Goal: Register for event/course

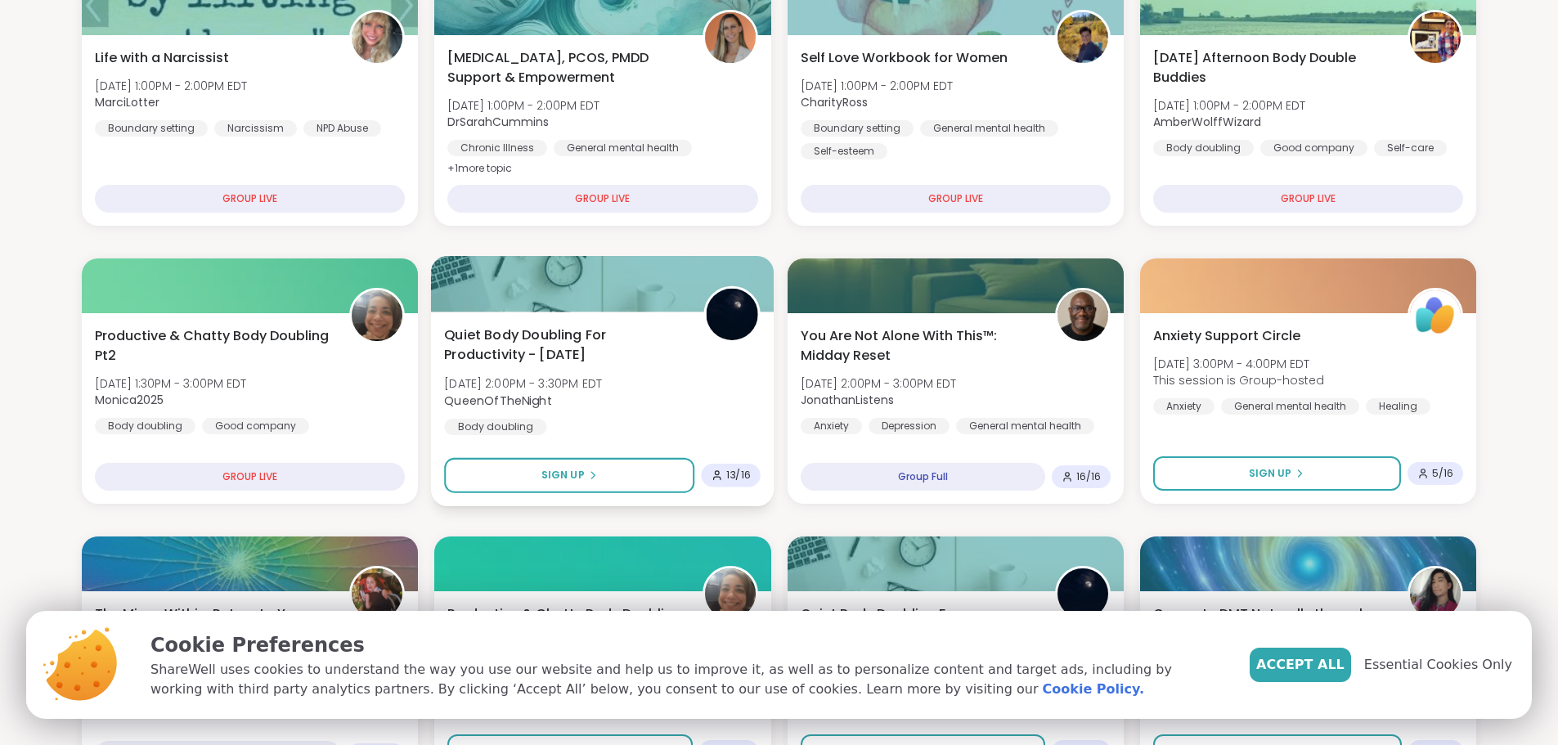
scroll to position [186, 0]
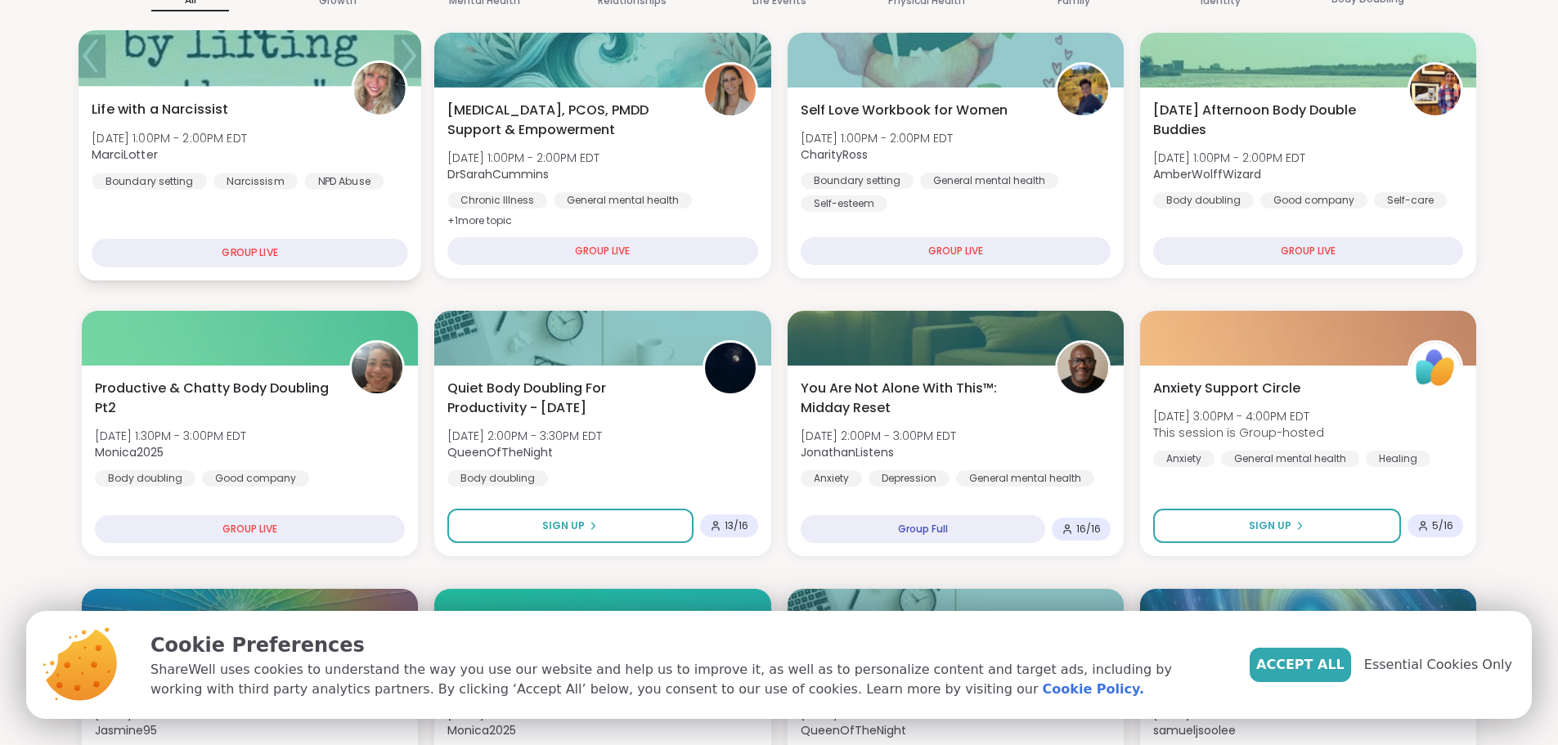
click at [263, 250] on div "GROUP LIVE" at bounding box center [250, 253] width 316 height 29
click at [268, 250] on div "GROUP LIVE" at bounding box center [250, 253] width 316 height 29
click at [231, 247] on div "GROUP LIVE" at bounding box center [250, 253] width 316 height 29
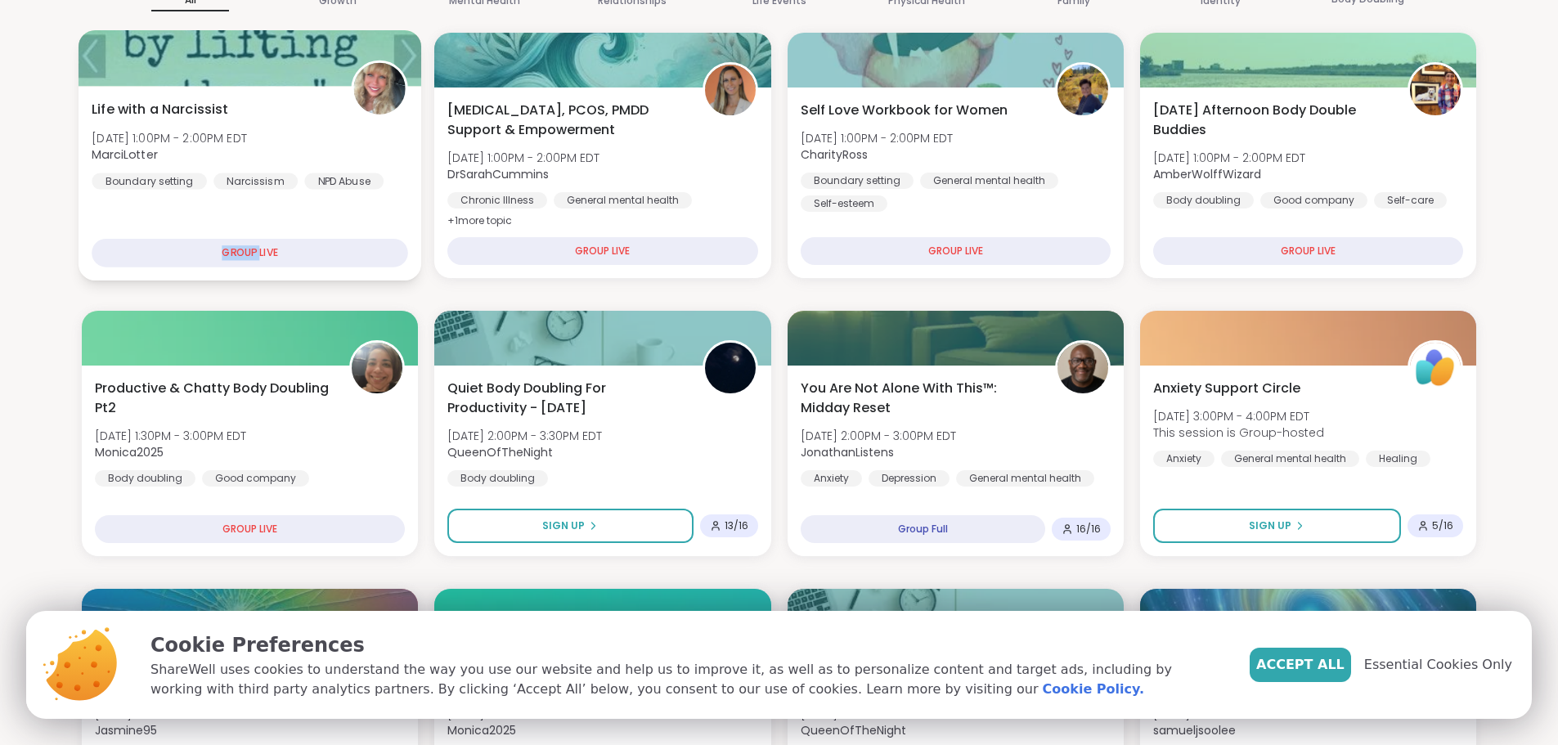
click at [259, 247] on div "GROUP LIVE" at bounding box center [250, 253] width 316 height 29
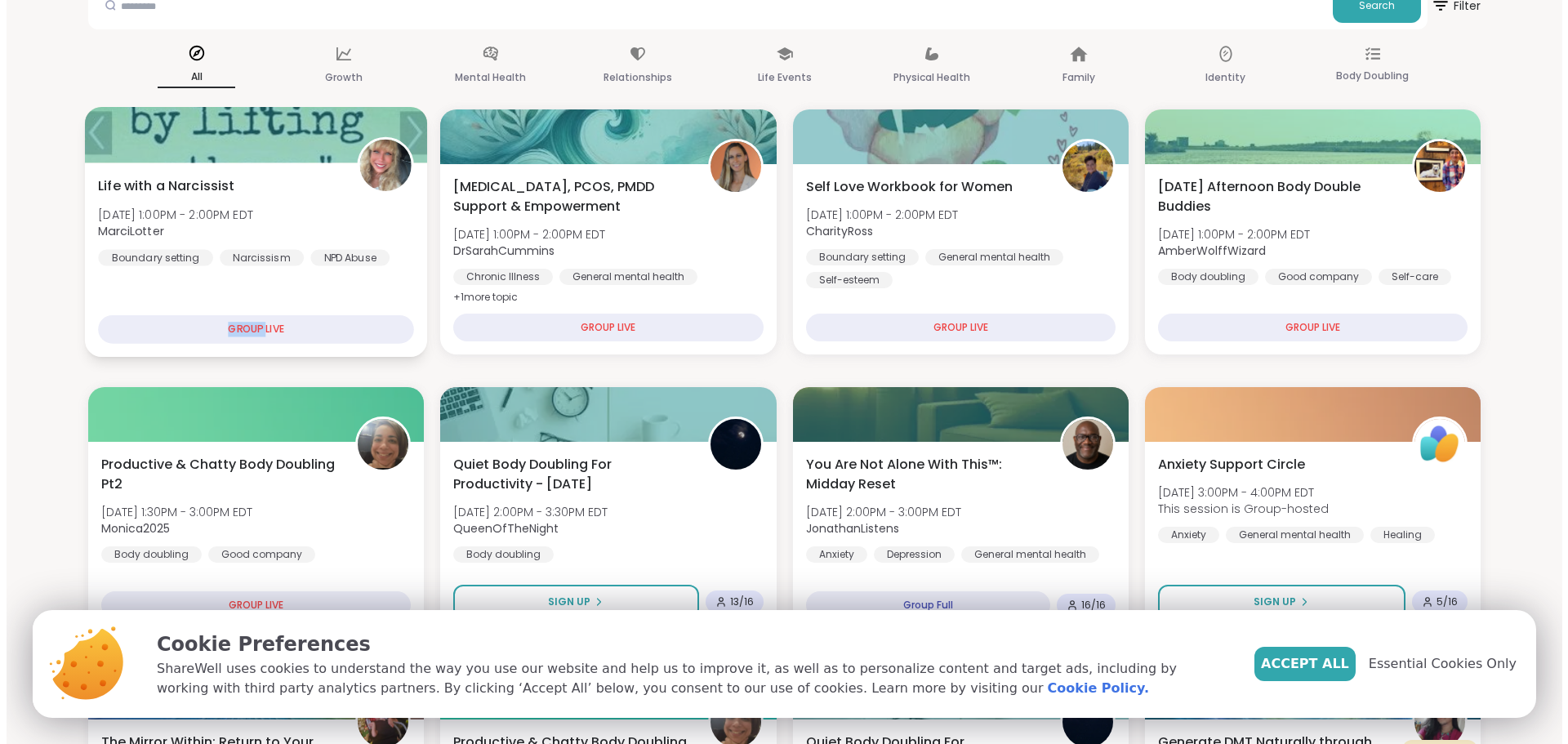
scroll to position [0, 0]
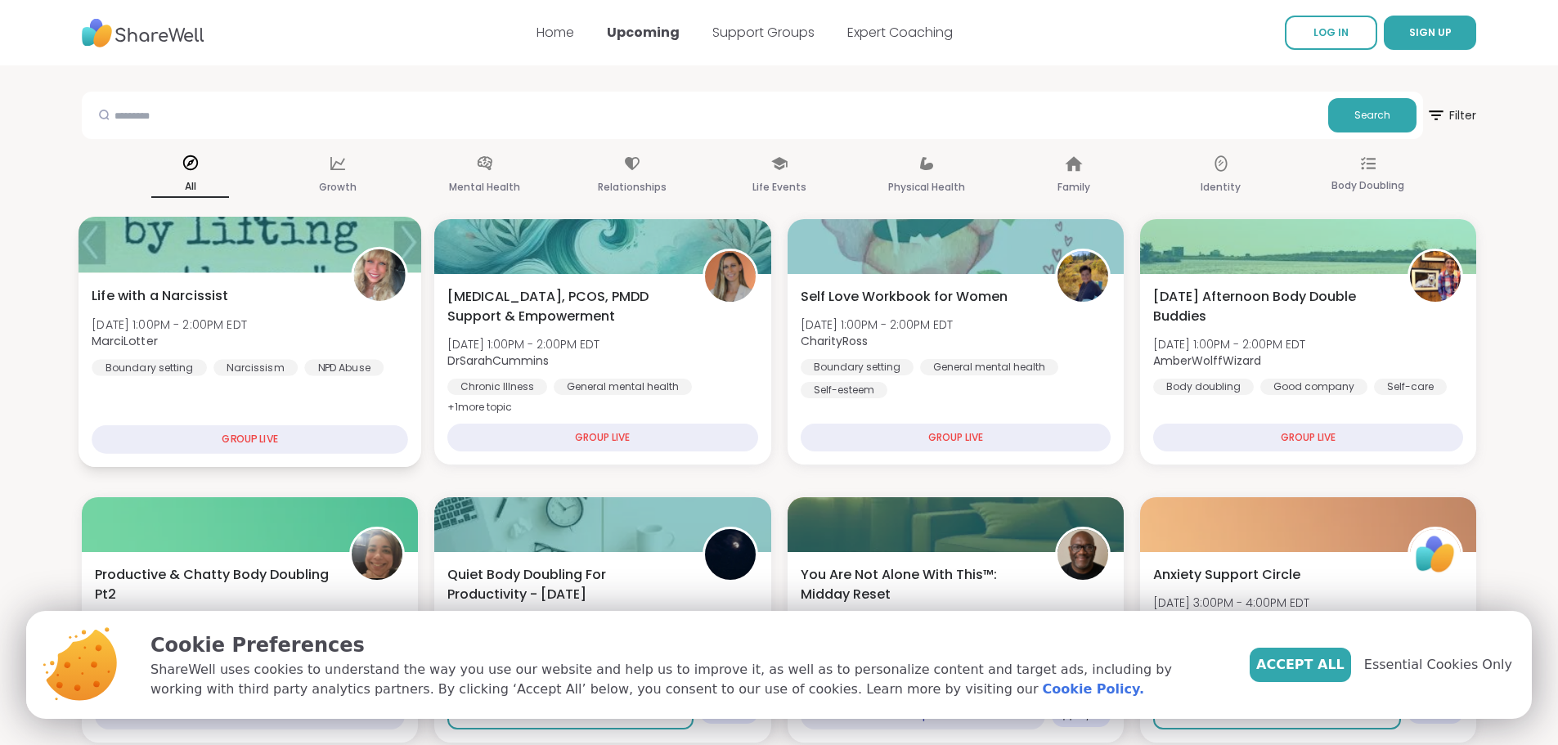
click at [267, 438] on div "GROUP LIVE" at bounding box center [250, 439] width 316 height 29
click at [267, 437] on div "GROUP LIVE" at bounding box center [250, 439] width 316 height 29
click at [245, 438] on div "GROUP LIVE" at bounding box center [250, 439] width 316 height 29
click at [253, 364] on div "Narcissism" at bounding box center [255, 367] width 84 height 16
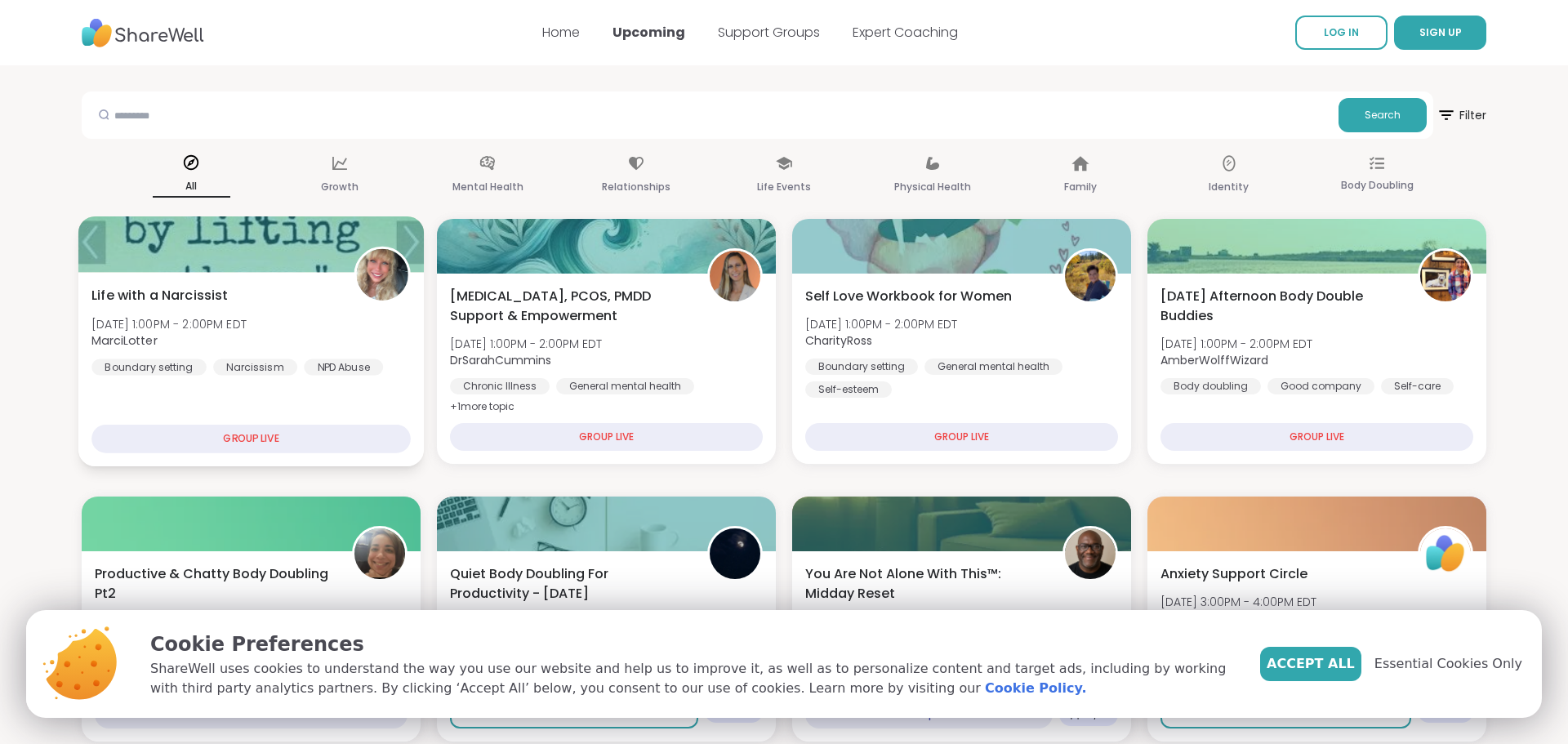
click at [253, 364] on div "Narcissism" at bounding box center [255, 367] width 84 height 16
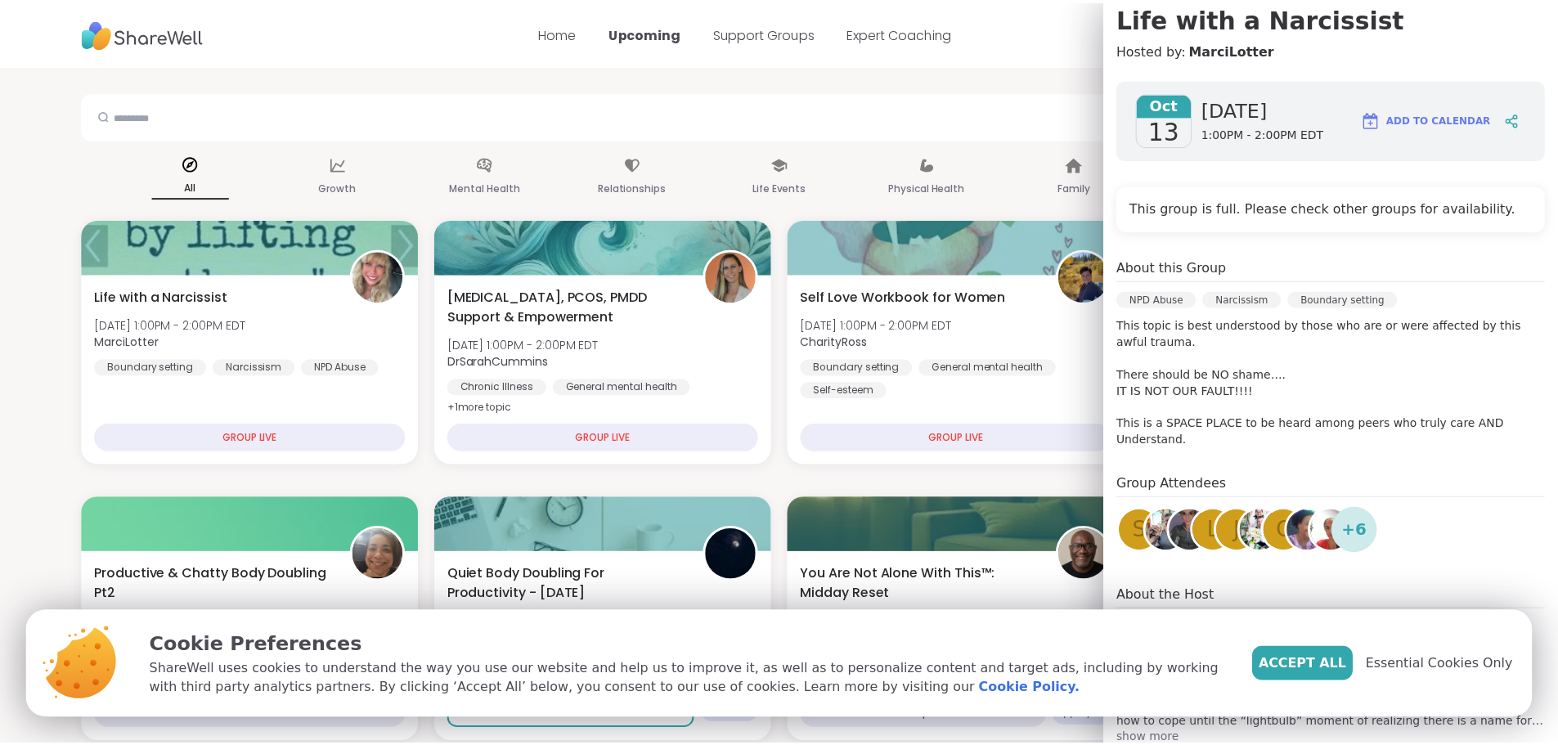
scroll to position [164, 0]
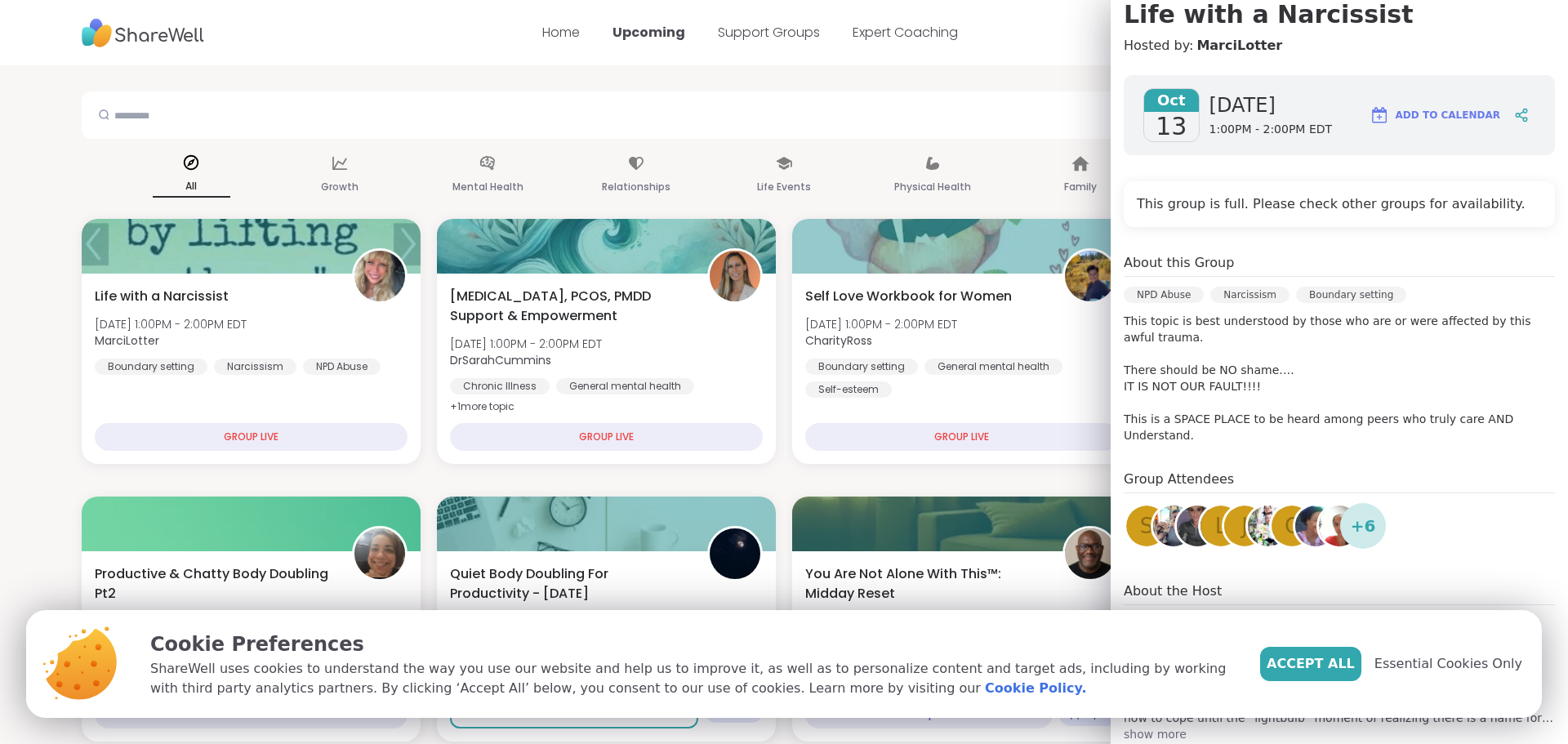
click at [1437, 116] on span "Add to Calendar" at bounding box center [1448, 115] width 105 height 15
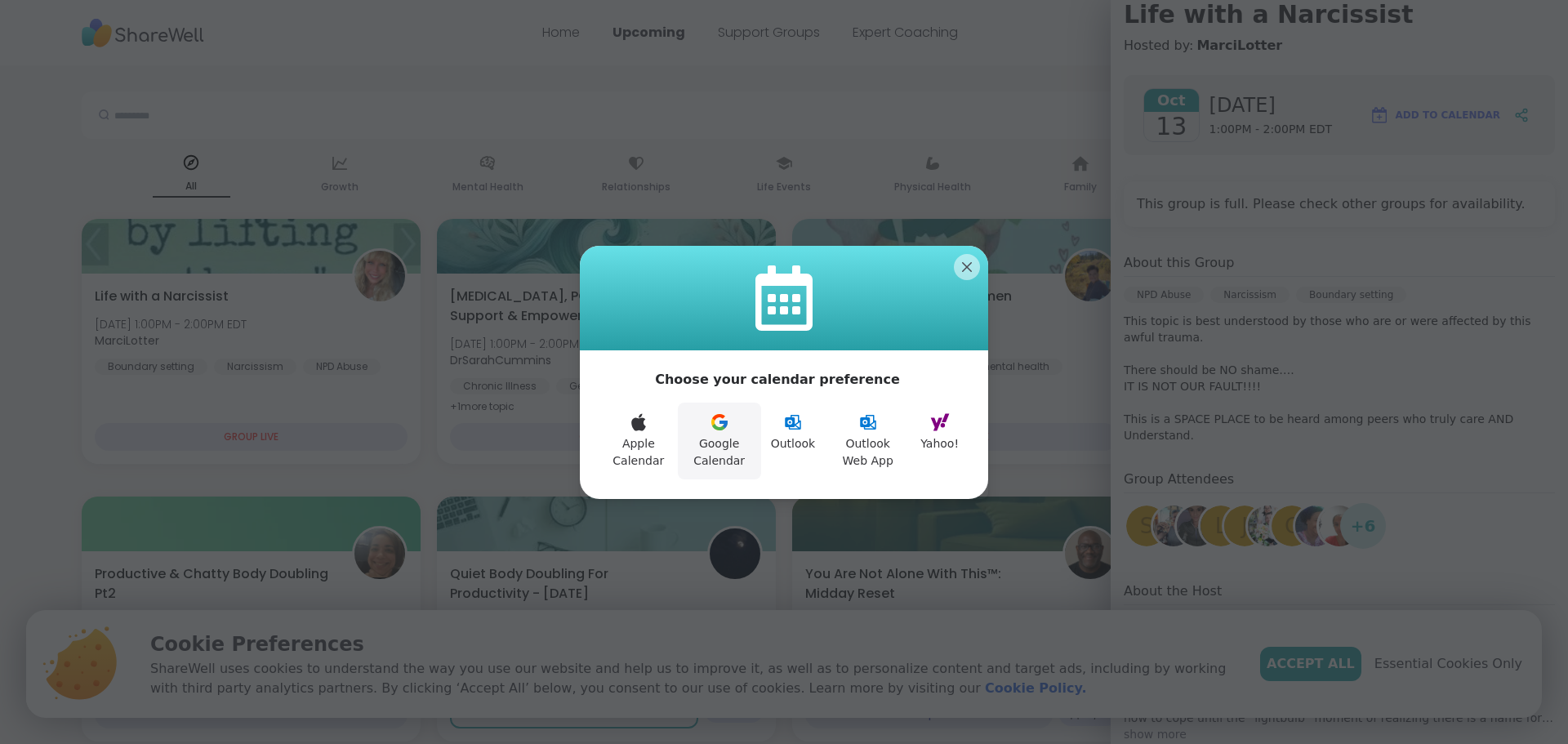
click at [719, 422] on icon at bounding box center [723, 423] width 8 height 7
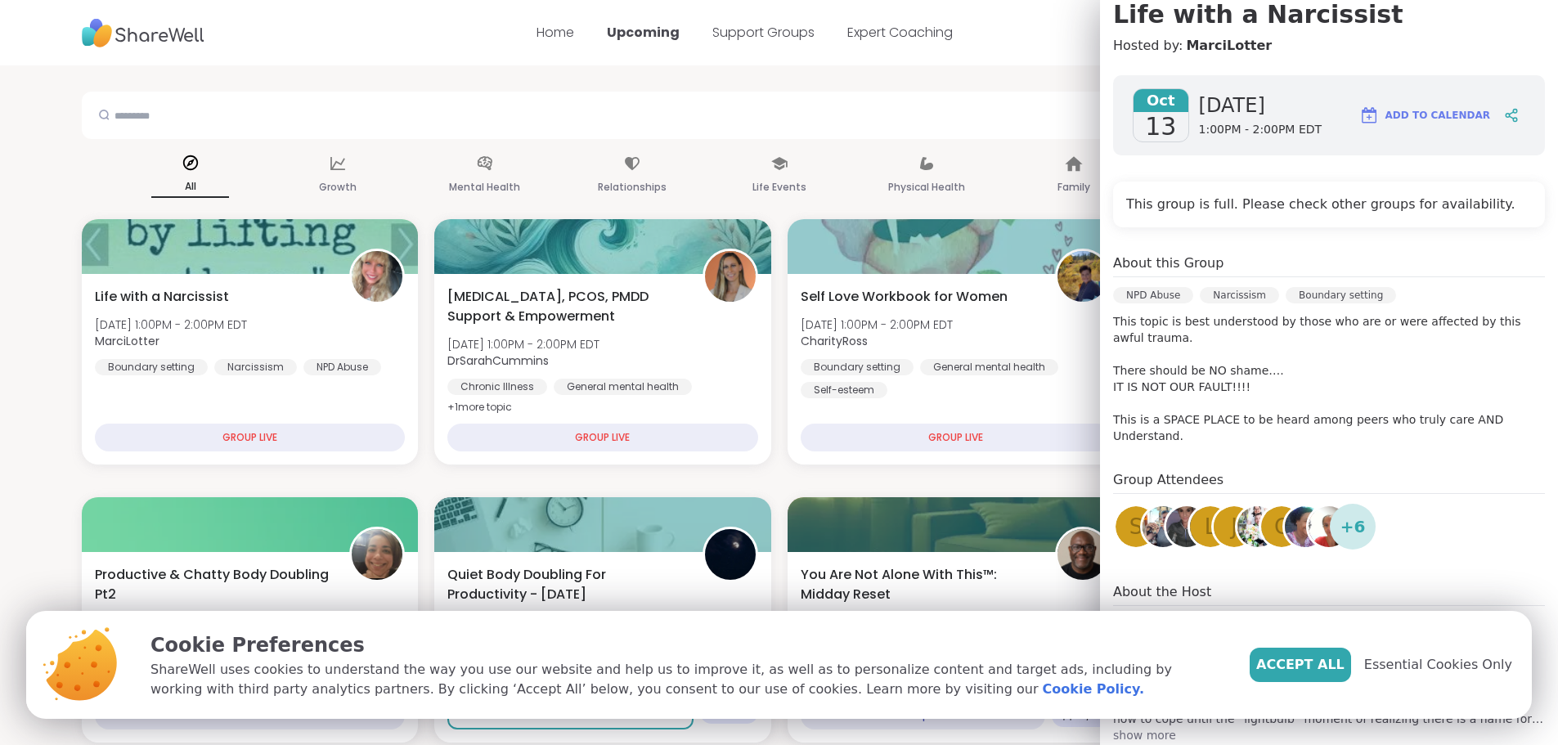
drag, startPoint x: 1559, startPoint y: 2, endPoint x: 1228, endPoint y: 576, distance: 662.1
click at [1228, 576] on div "[DATE] [DATE] 1:00PM - 2:00PM EDT Add to Calendar This group is full. Please ch…" at bounding box center [1329, 409] width 458 height 694
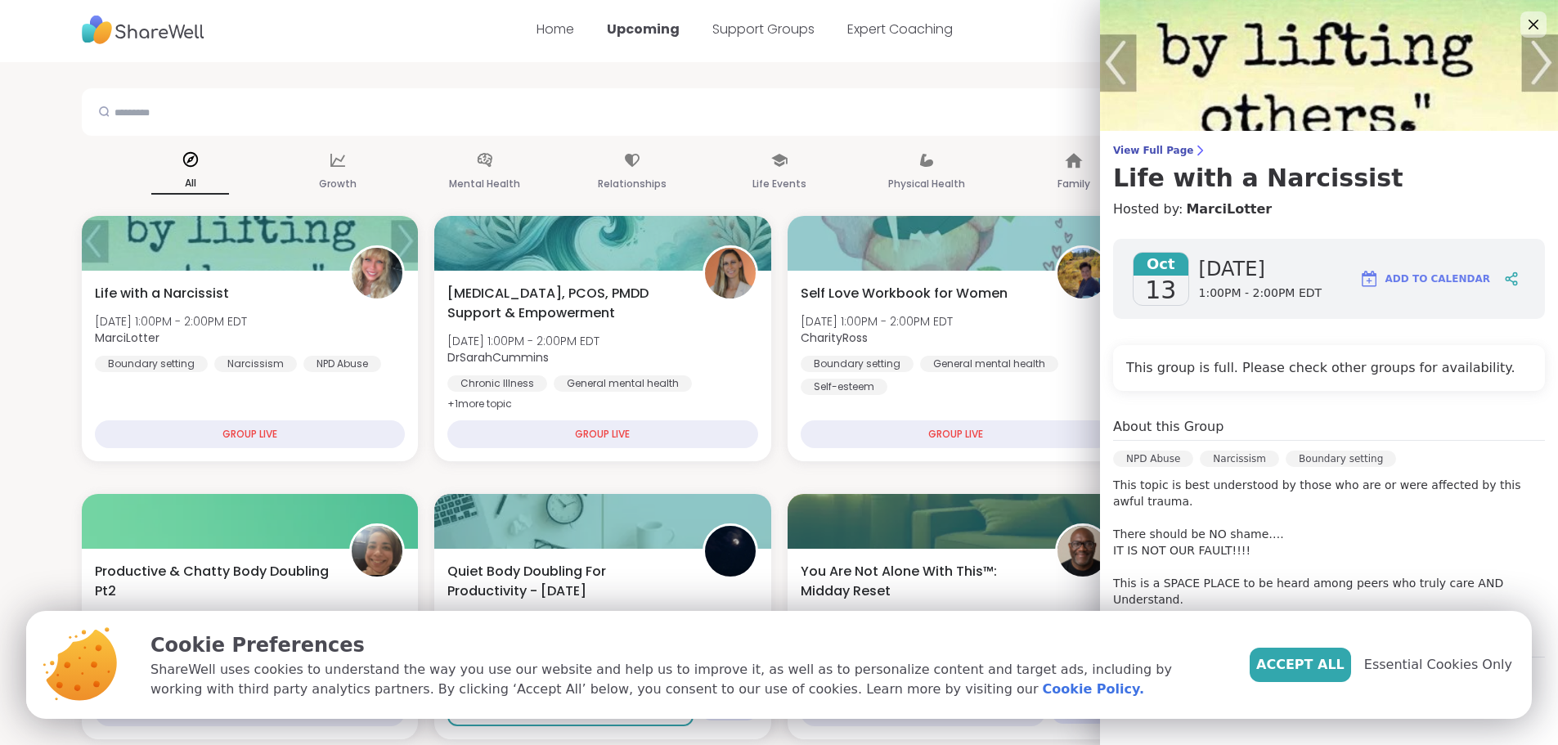
scroll to position [0, 0]
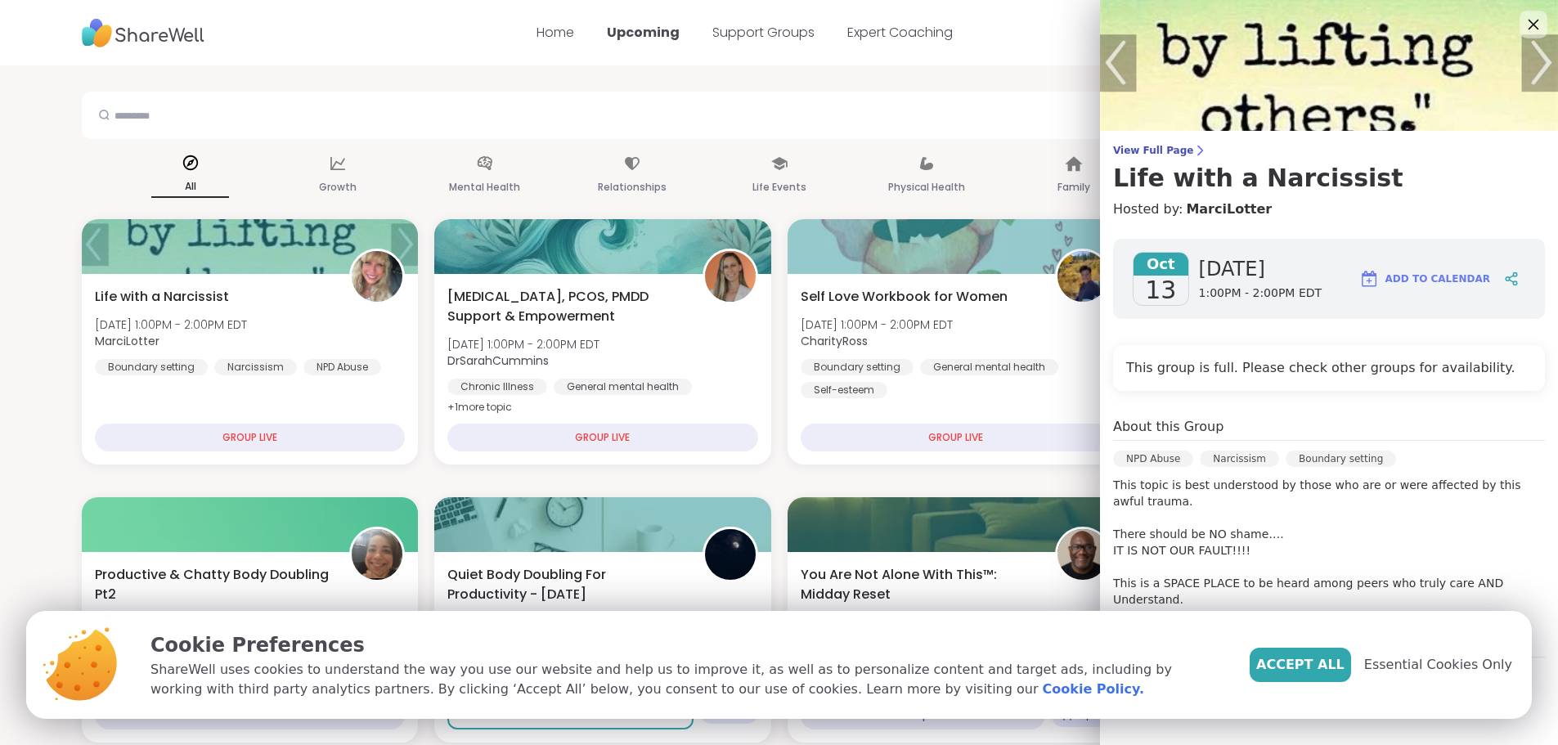
click at [1523, 21] on icon at bounding box center [1533, 24] width 20 height 20
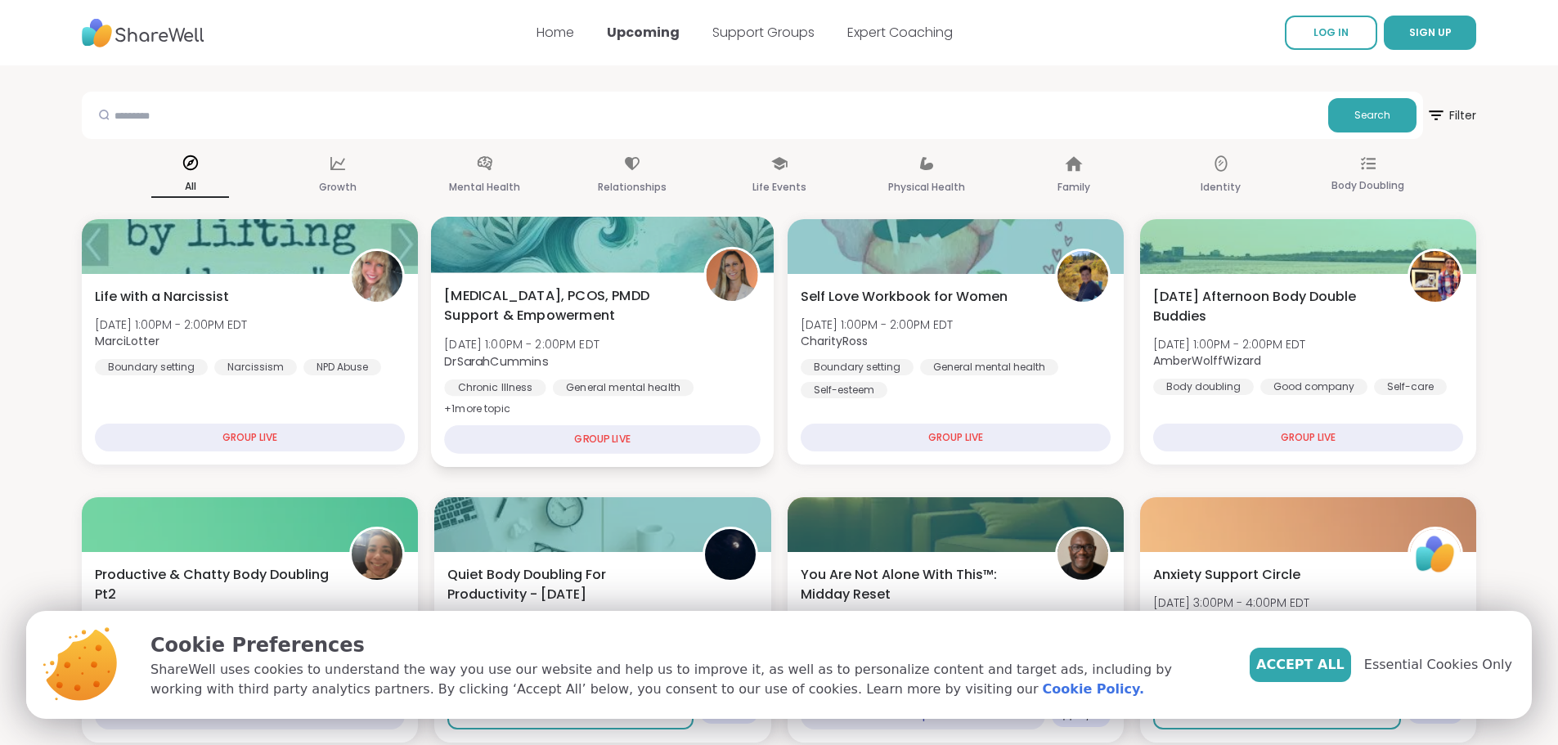
click at [680, 252] on div at bounding box center [602, 245] width 343 height 56
click at [680, 252] on div at bounding box center [607, 245] width 346 height 56
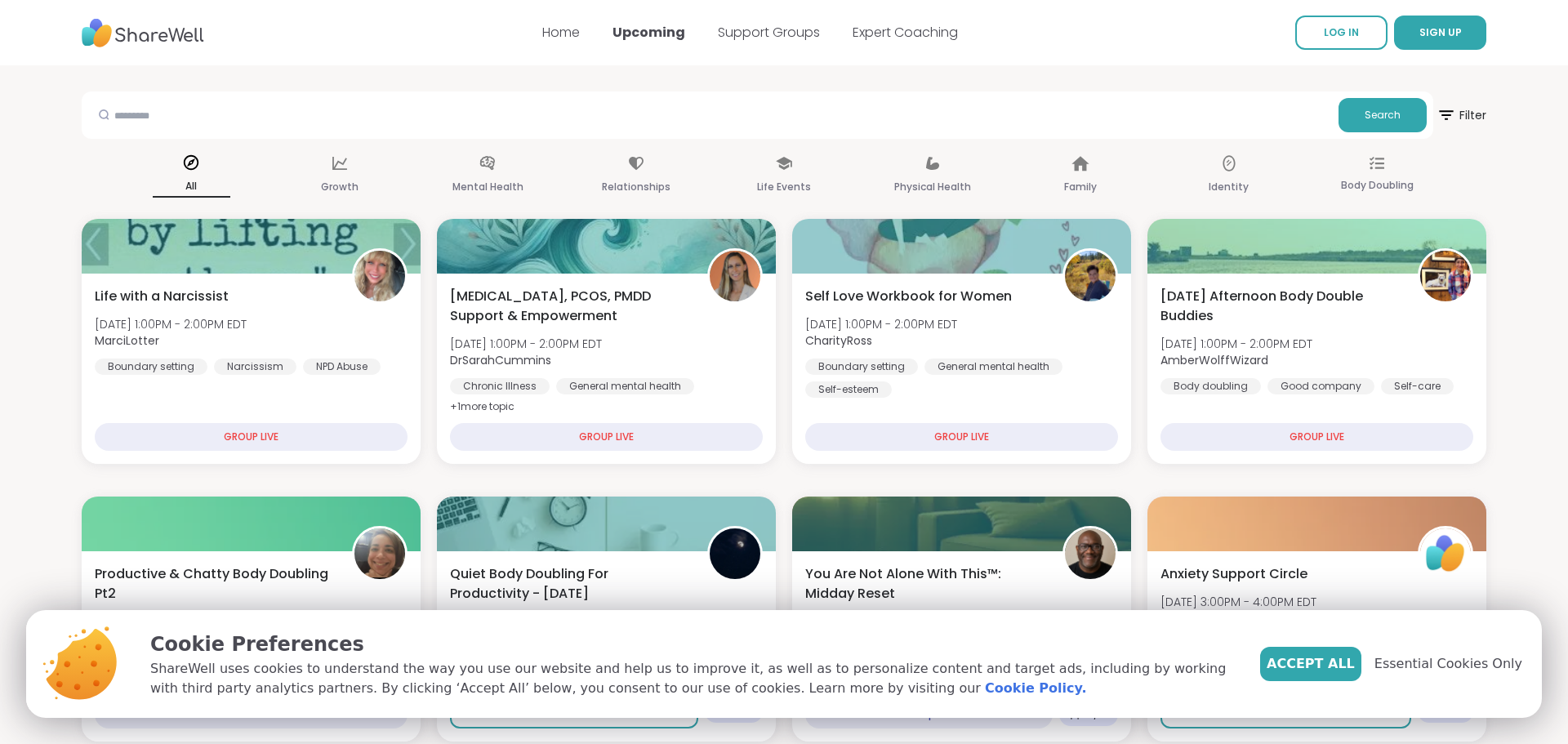
click at [1007, 38] on nav "Home Upcoming Support Groups Expert Coaching LOG IN SIGN UP" at bounding box center [784, 32] width 1568 height 65
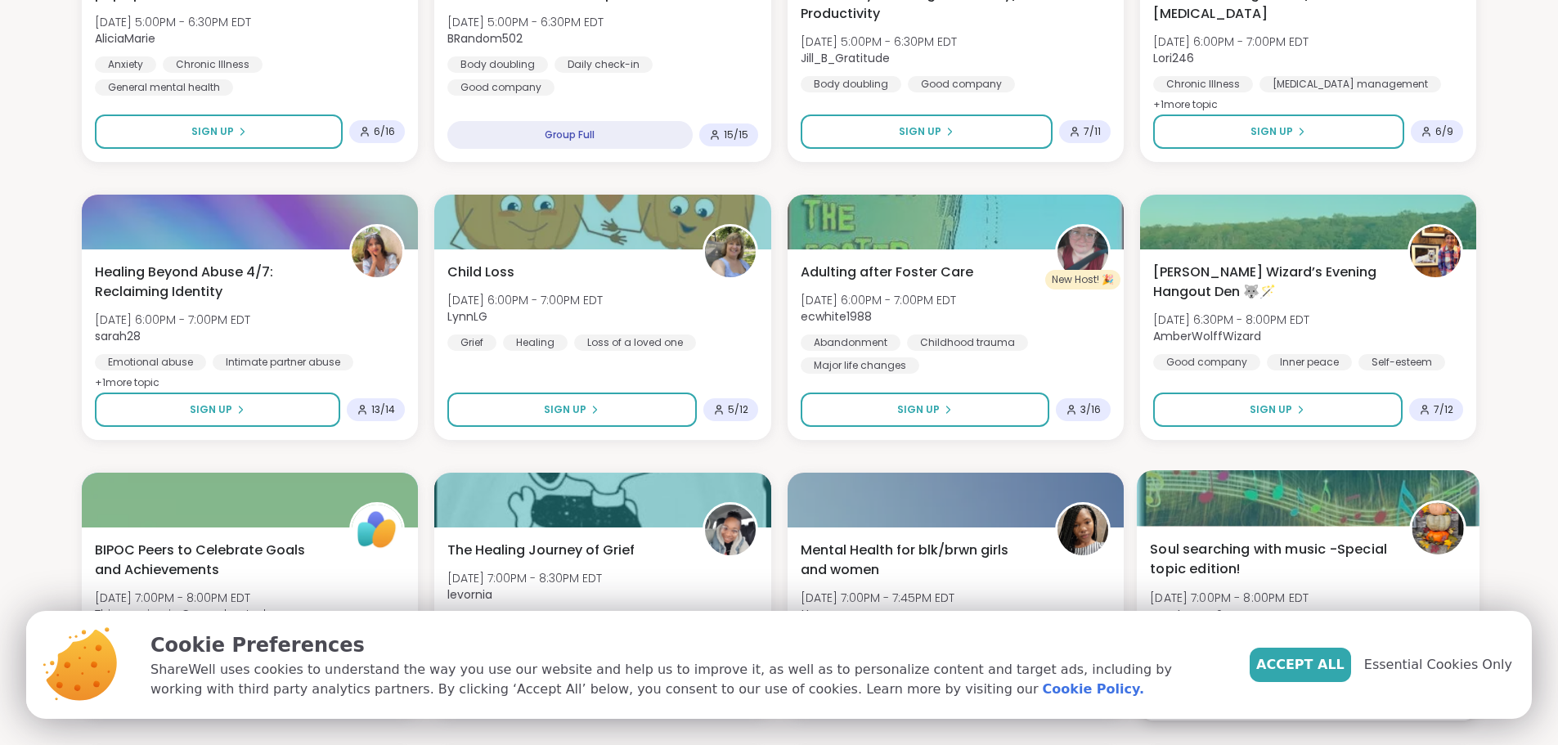
scroll to position [1472, 0]
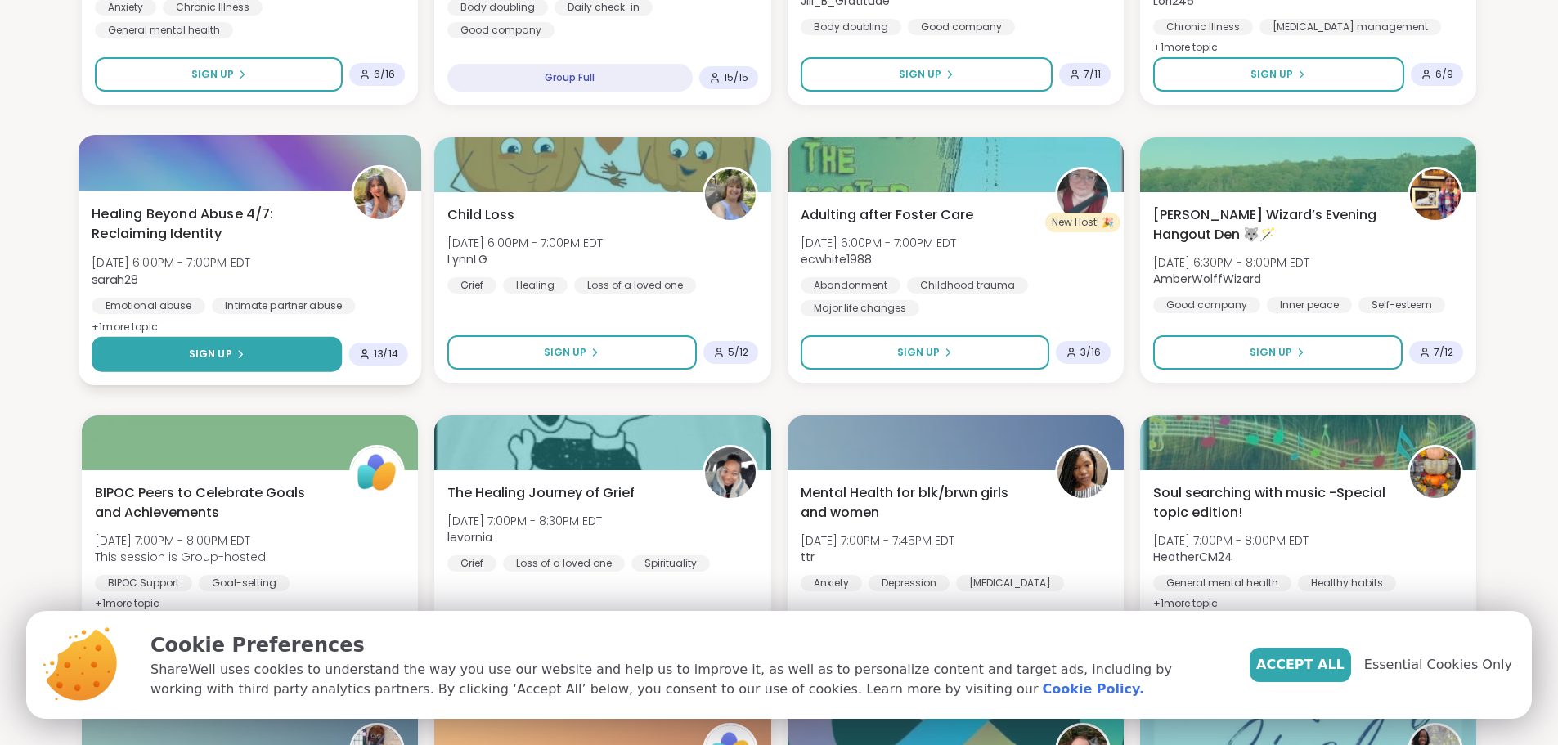
click at [218, 348] on span "Sign Up" at bounding box center [210, 354] width 43 height 15
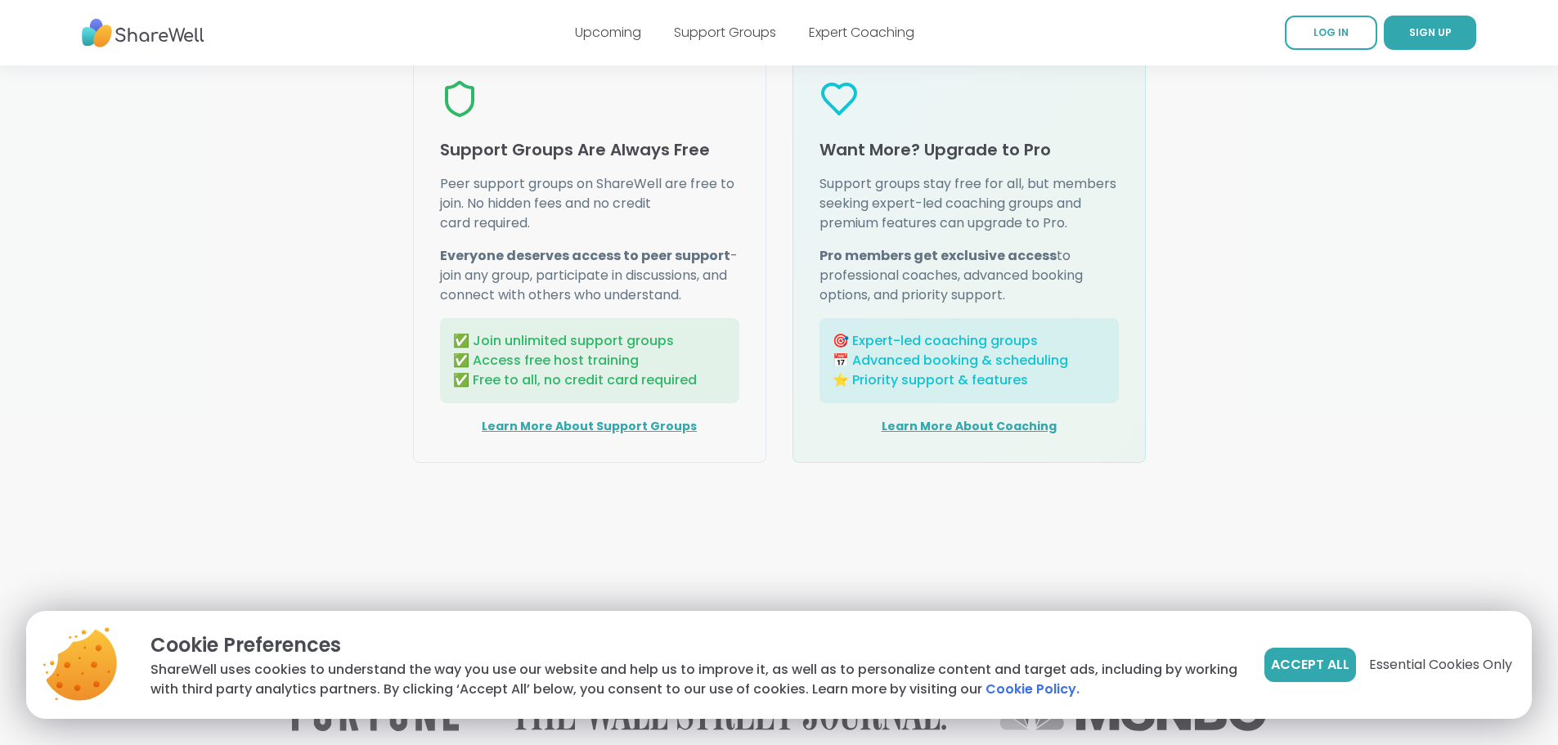
scroll to position [2024, 0]
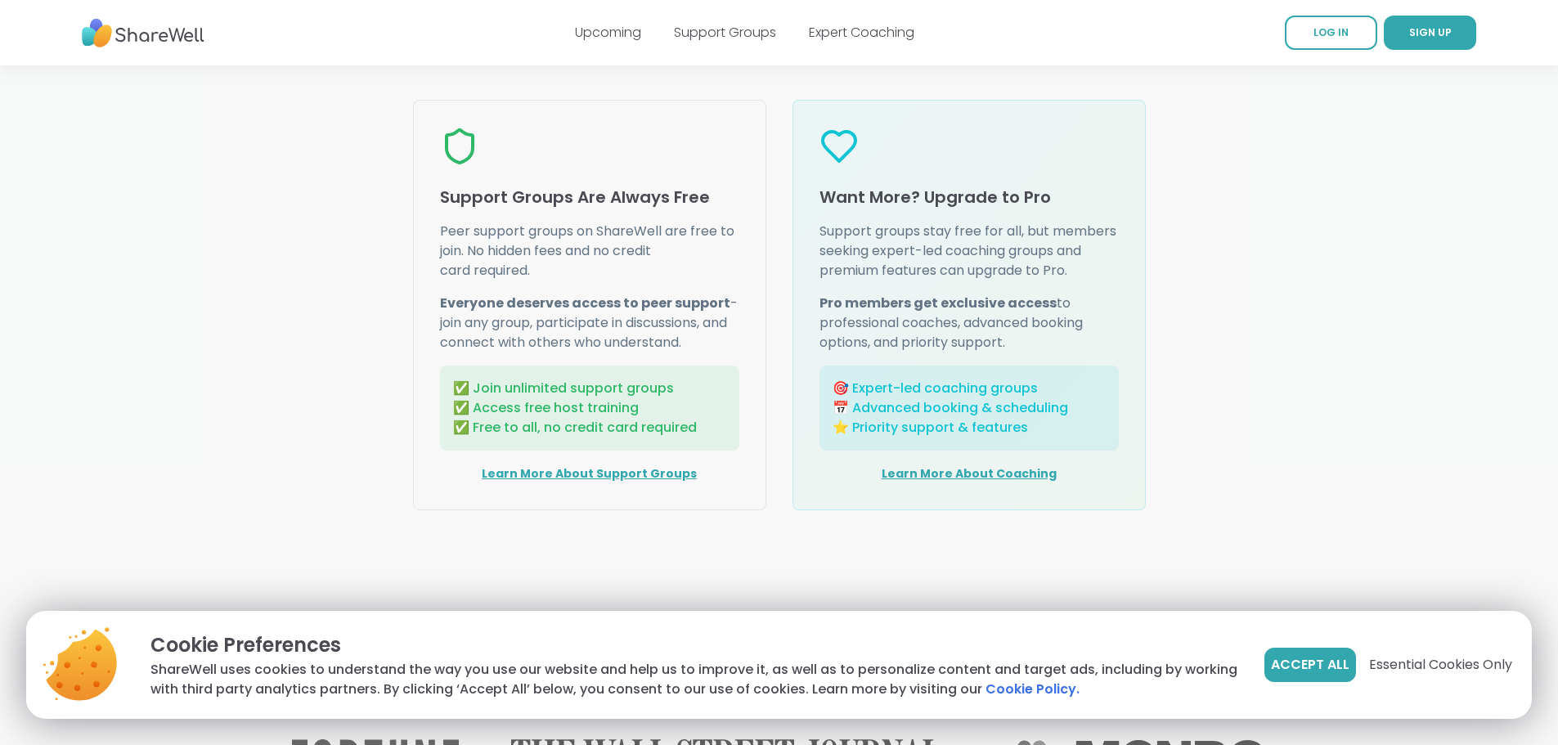
click at [565, 209] on h4 "Support Groups Are Always Free" at bounding box center [589, 197] width 299 height 23
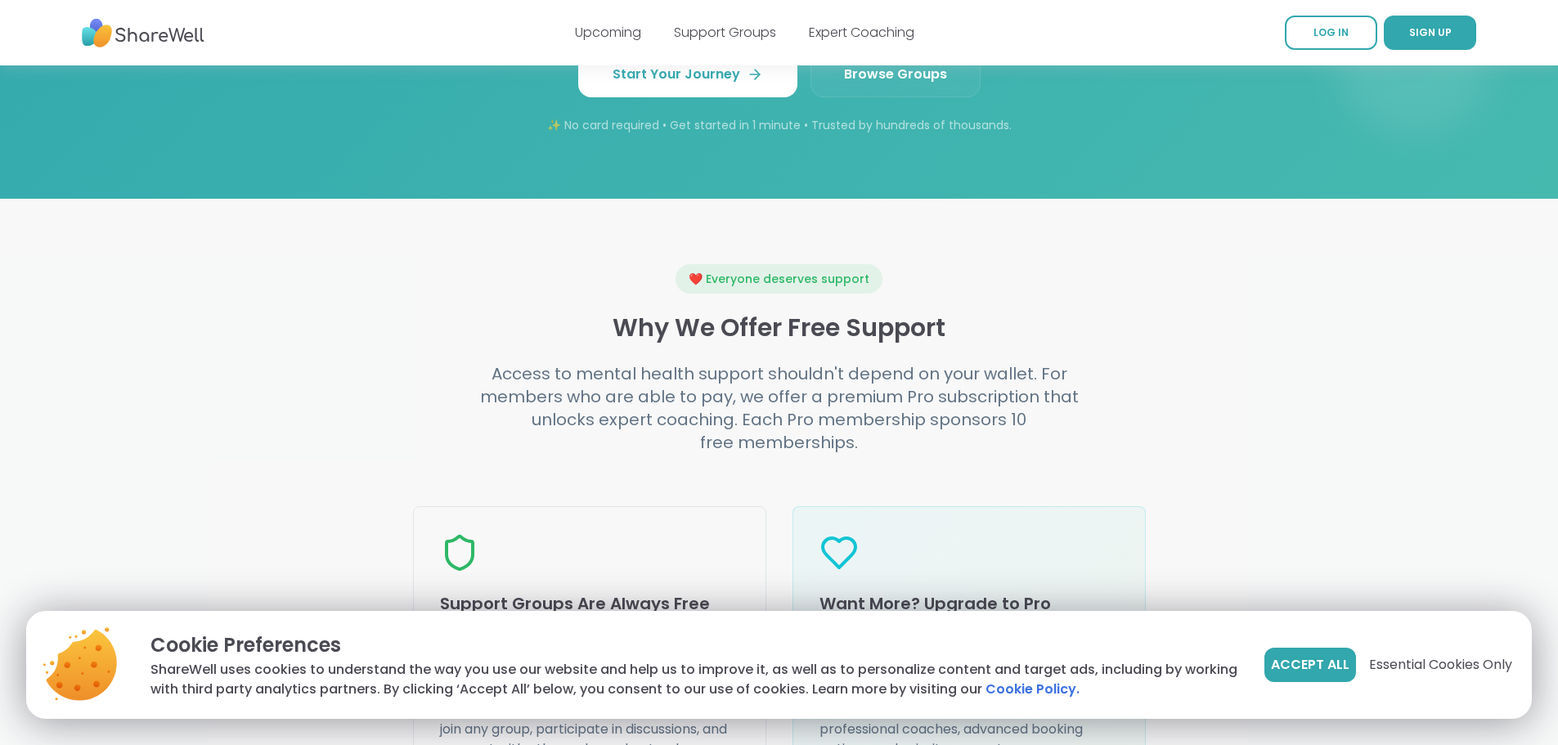
scroll to position [1615, 0]
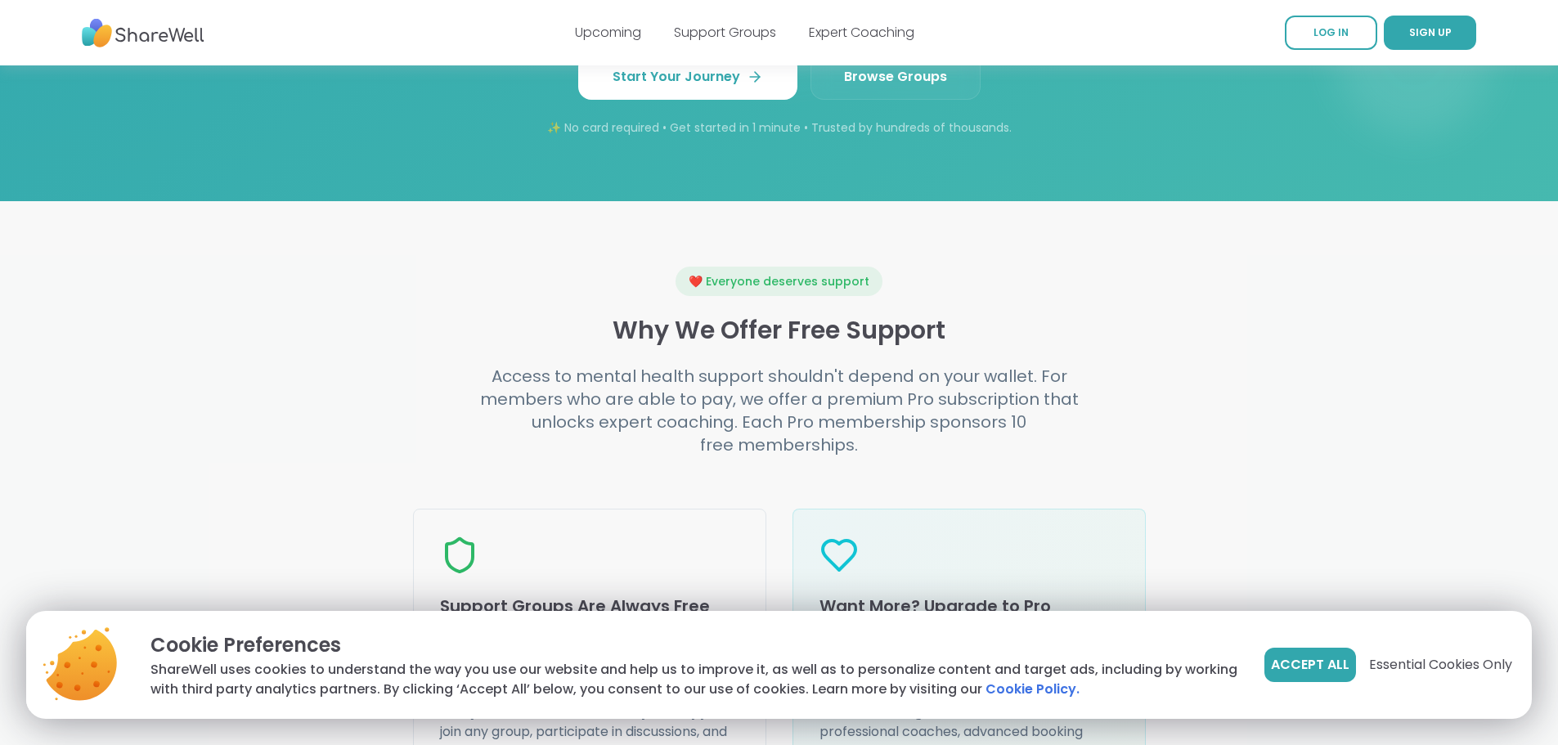
click at [899, 87] on span "Browse Groups" at bounding box center [895, 77] width 103 height 20
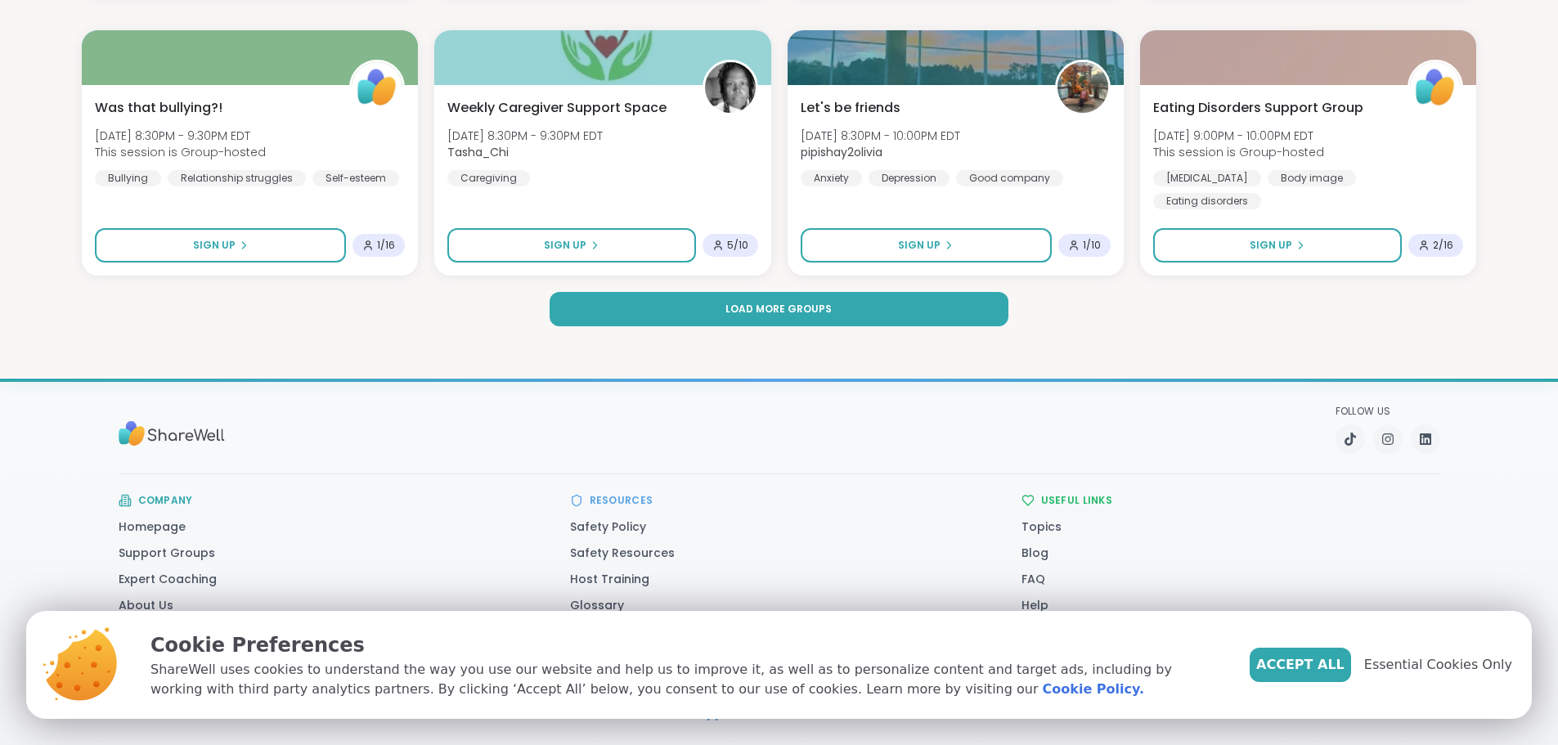
scroll to position [2416, 0]
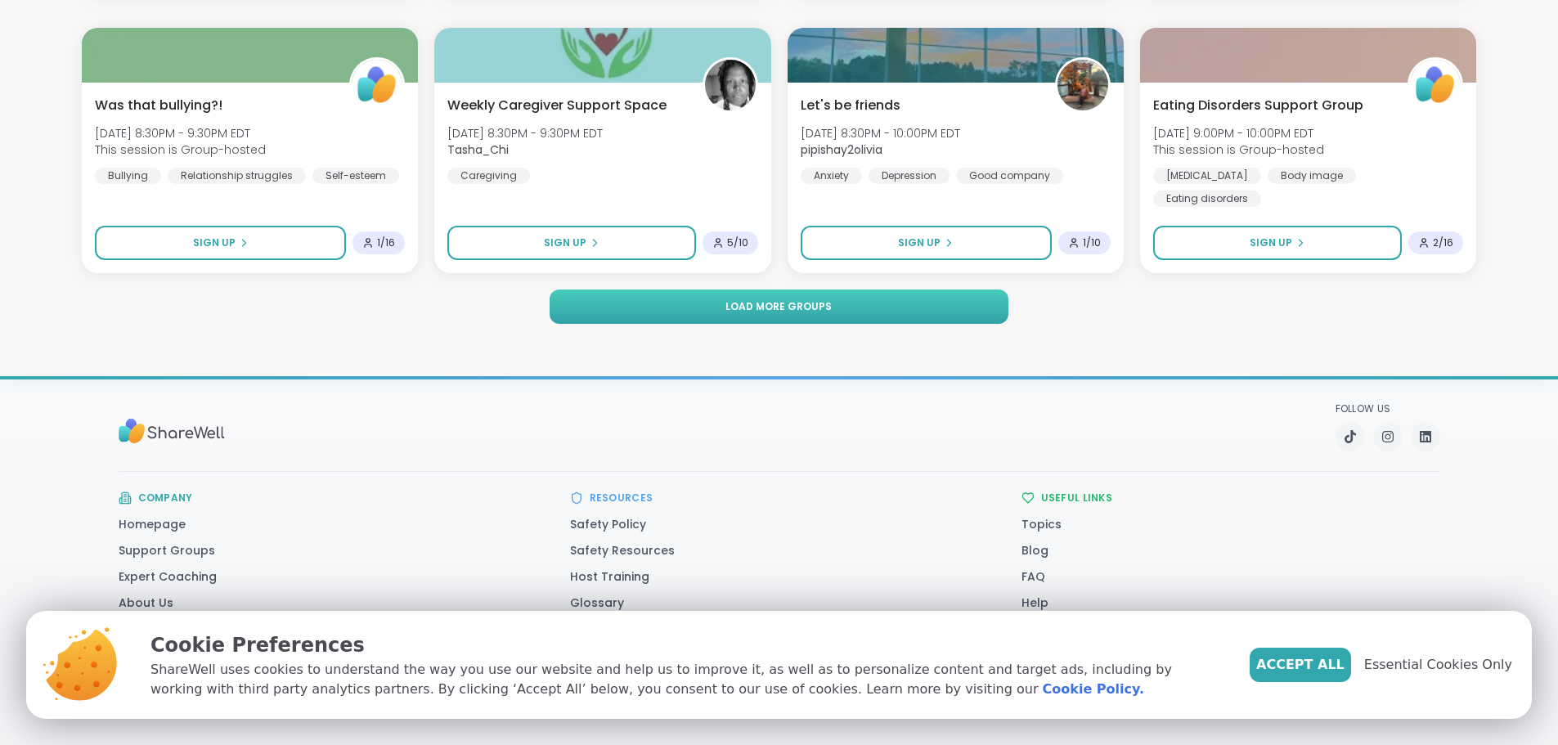
click at [804, 305] on span "Load more groups" at bounding box center [778, 306] width 106 height 15
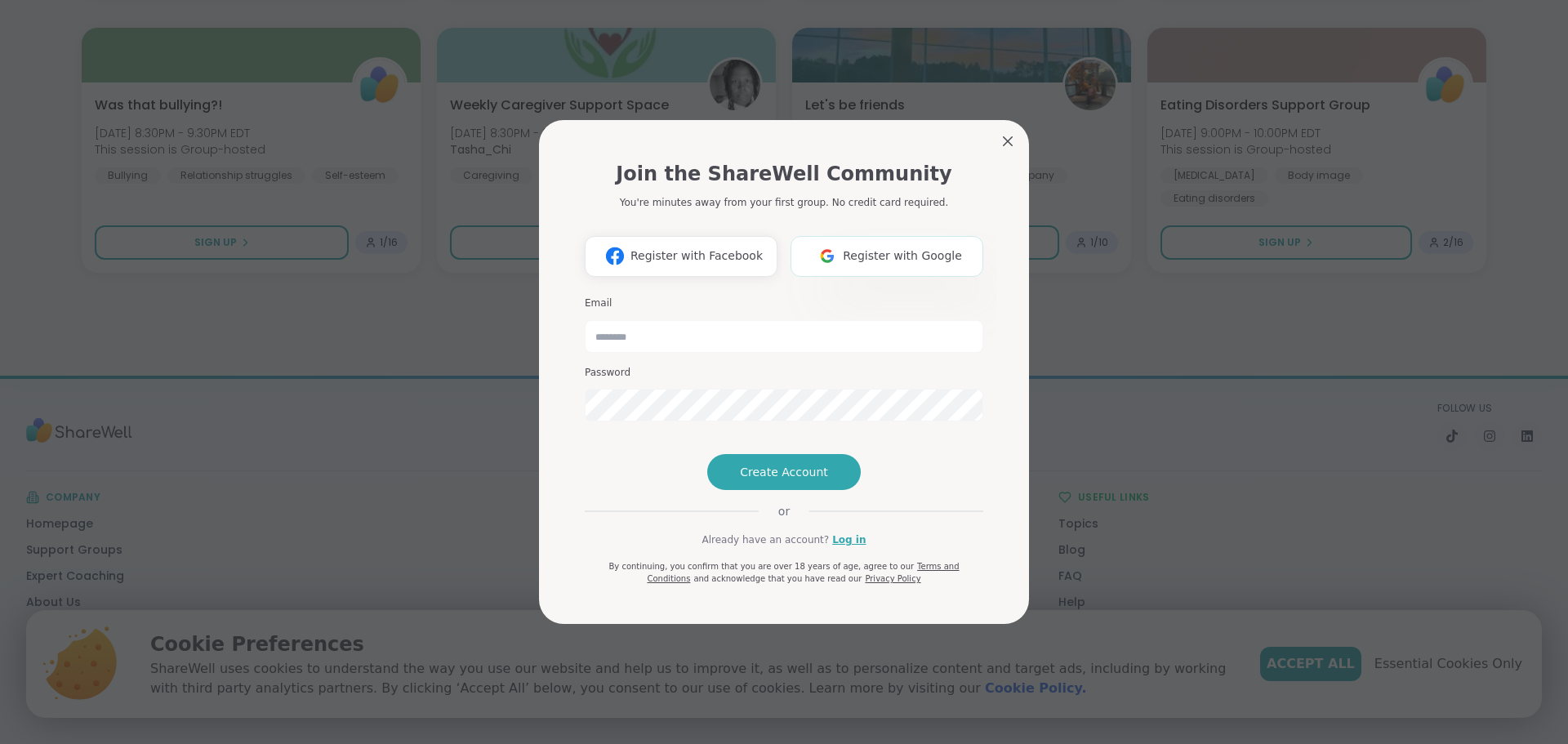
click at [903, 248] on span "Register with Google" at bounding box center [902, 256] width 119 height 17
